Goal: Information Seeking & Learning: Understand process/instructions

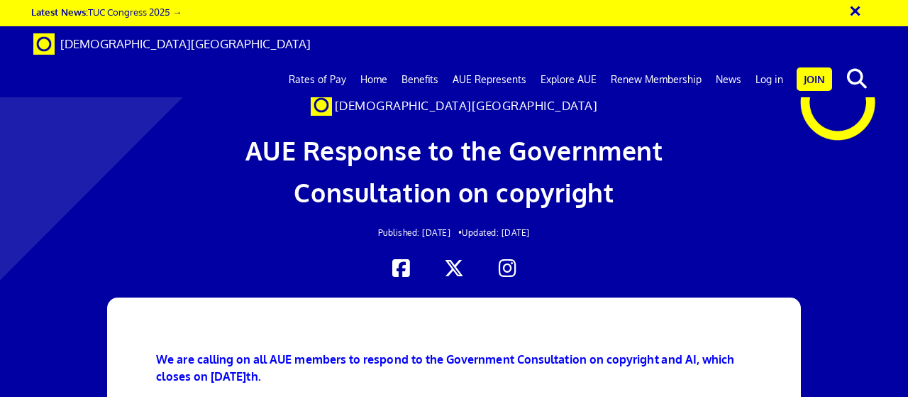
scroll to position [1632, 0]
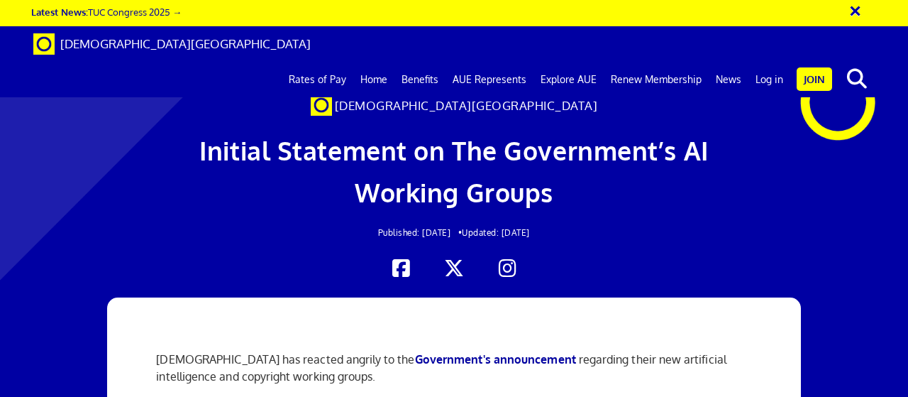
scroll to position [993, 0]
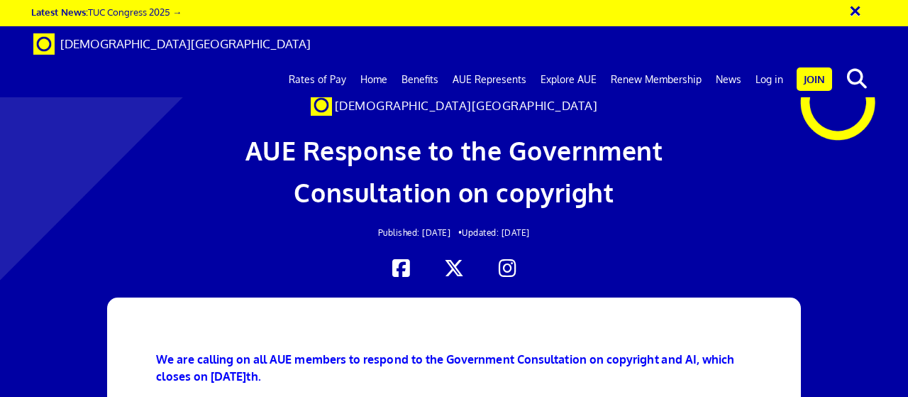
scroll to position [213, 0]
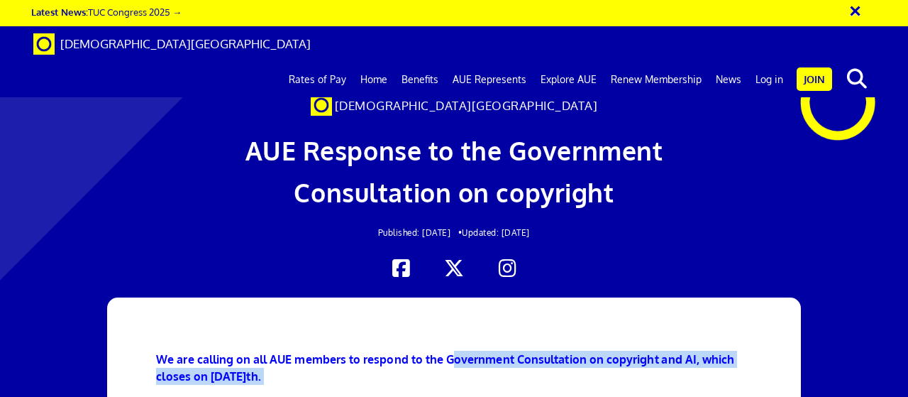
drag, startPoint x: 457, startPoint y: 150, endPoint x: 480, endPoint y: 221, distance: 74.0
